Goal: Transaction & Acquisition: Download file/media

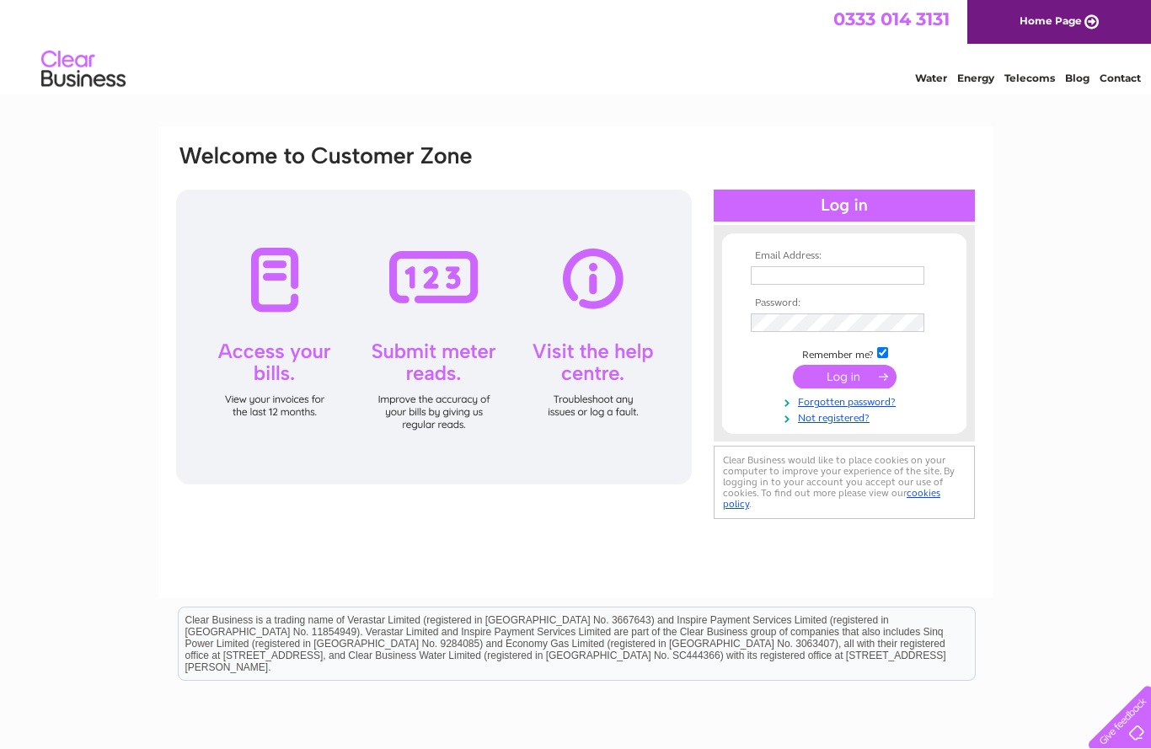
type input "lafood@hotmail.co.uk"
click at [847, 380] on input "submit" at bounding box center [845, 377] width 104 height 24
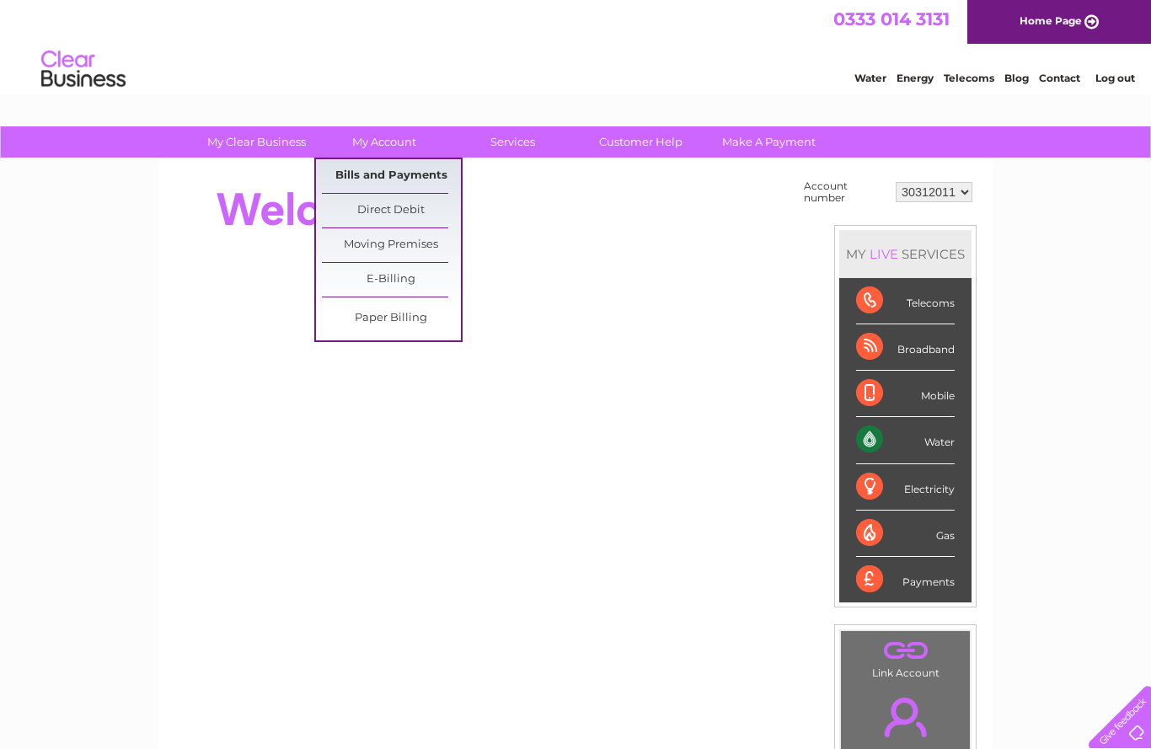
click at [402, 173] on link "Bills and Payments" at bounding box center [391, 176] width 139 height 34
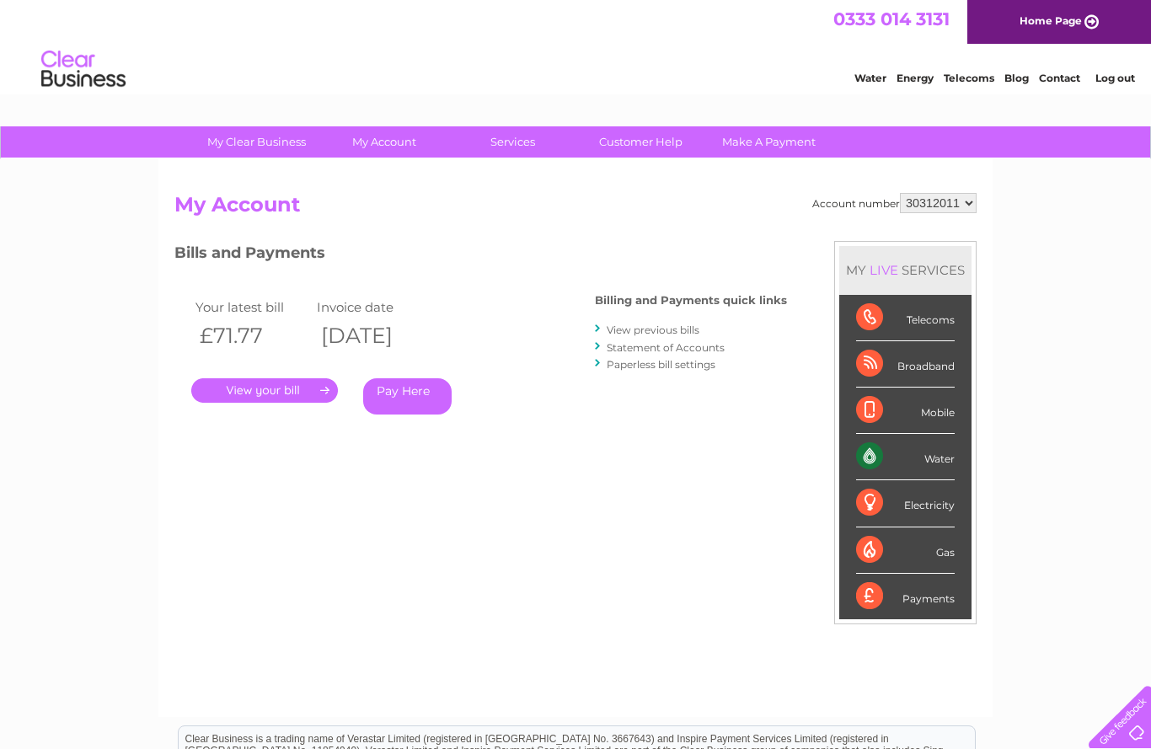
click at [259, 383] on link "." at bounding box center [264, 390] width 147 height 24
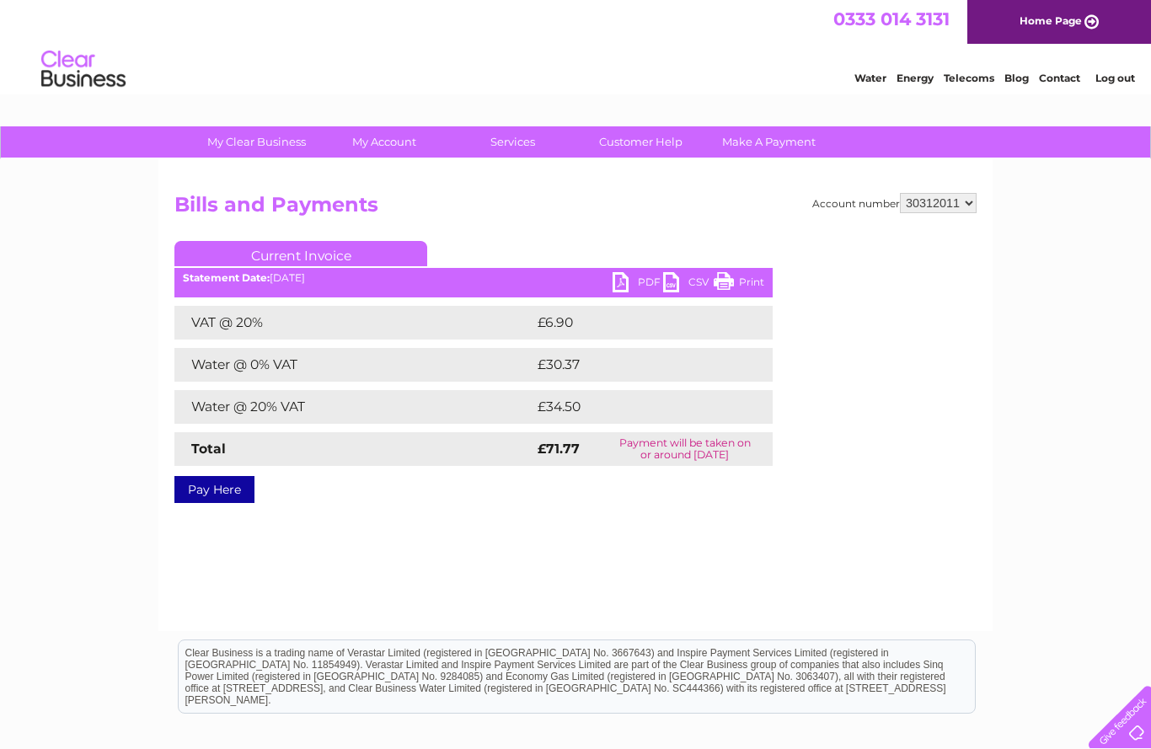
click at [616, 281] on link "PDF" at bounding box center [638, 284] width 51 height 24
